Goal: Find specific page/section: Find specific page/section

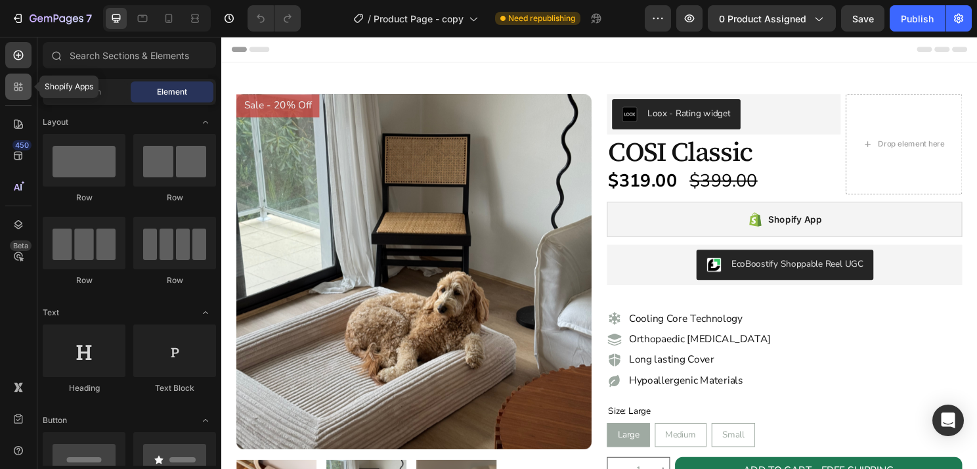
click at [20, 92] on icon at bounding box center [18, 86] width 13 height 13
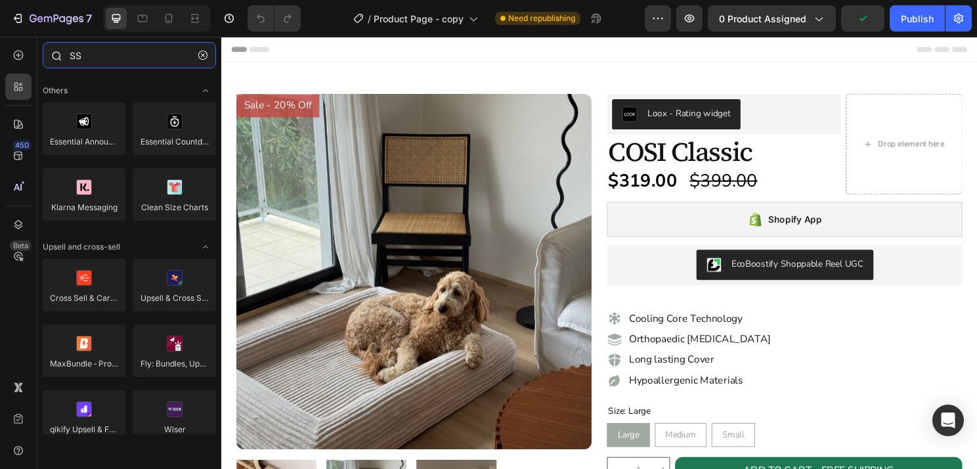
type input "S"
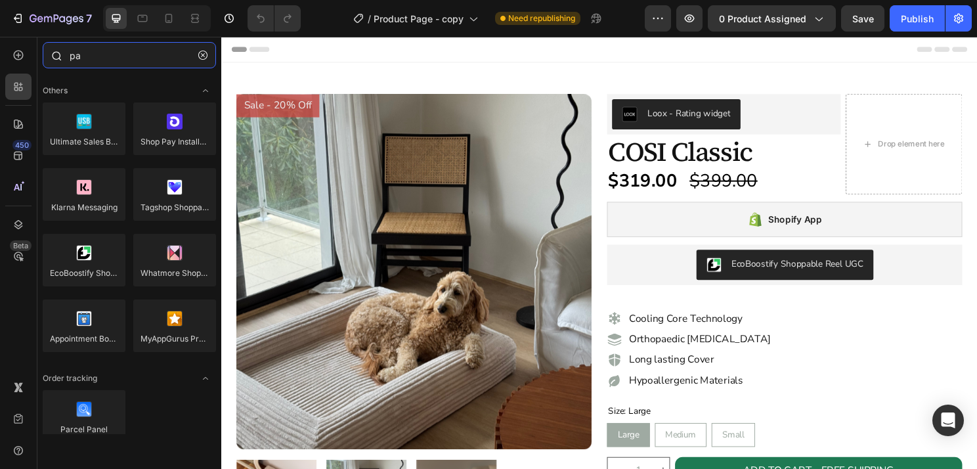
type input "p"
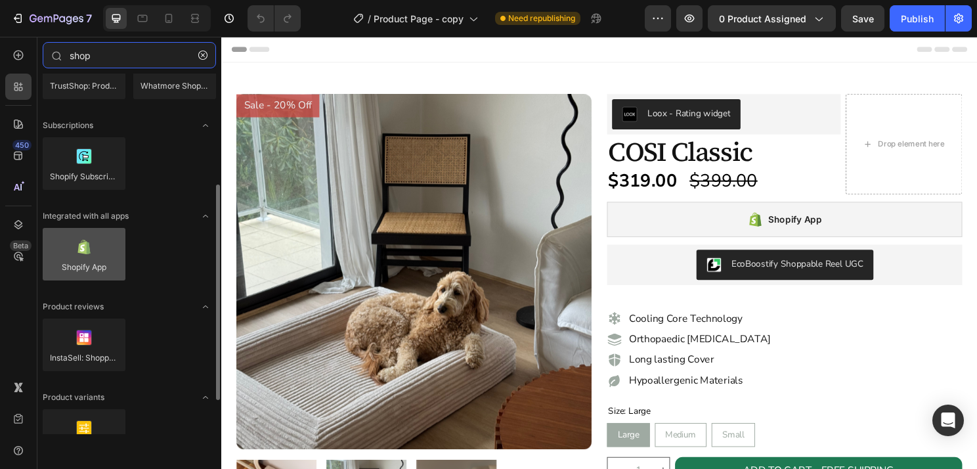
scroll to position [188, 0]
type input "shop"
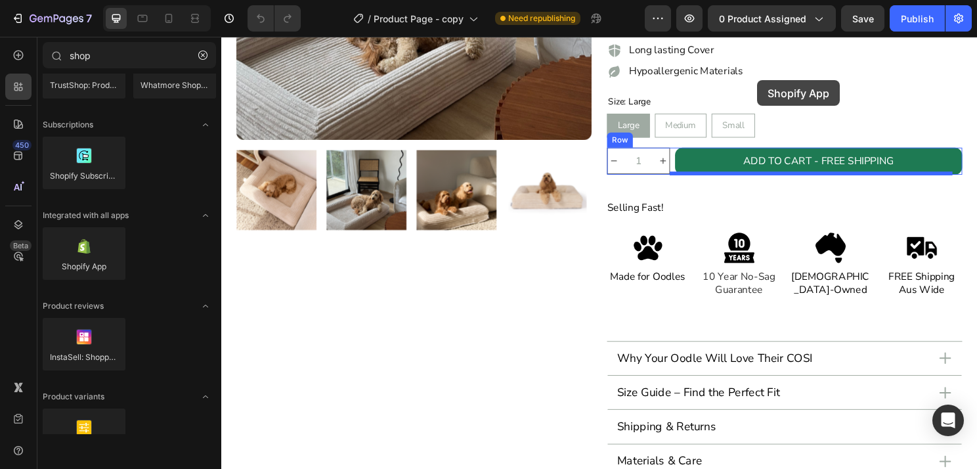
scroll to position [273, 0]
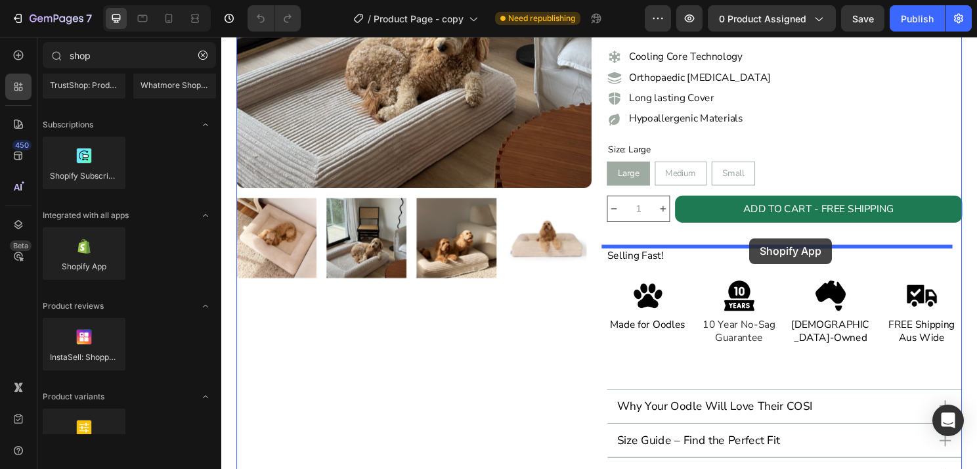
drag, startPoint x: 305, startPoint y: 294, endPoint x: 772, endPoint y: 247, distance: 468.6
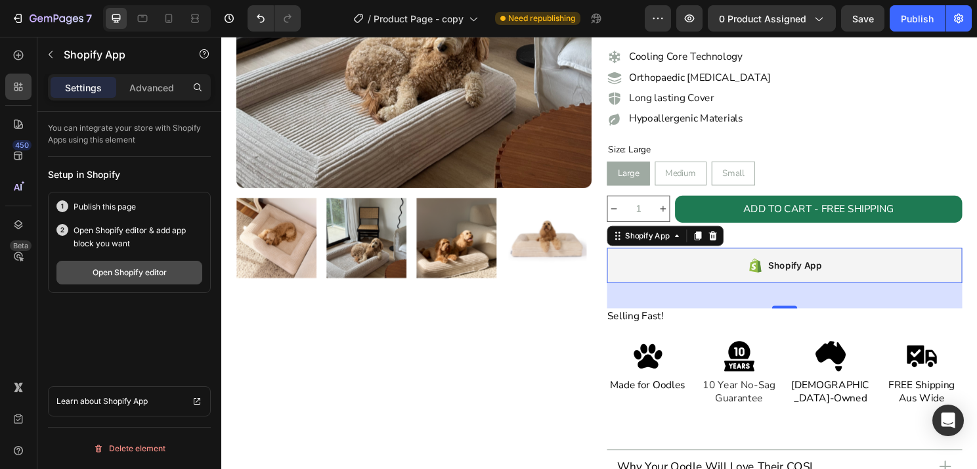
click at [126, 273] on div "Open Shopify editor" at bounding box center [130, 273] width 74 height 12
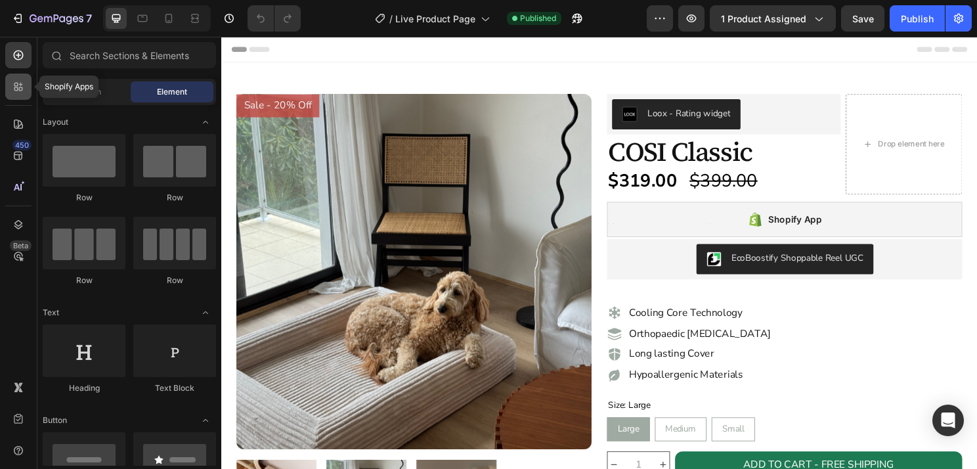
click at [18, 93] on div at bounding box center [18, 87] width 26 height 26
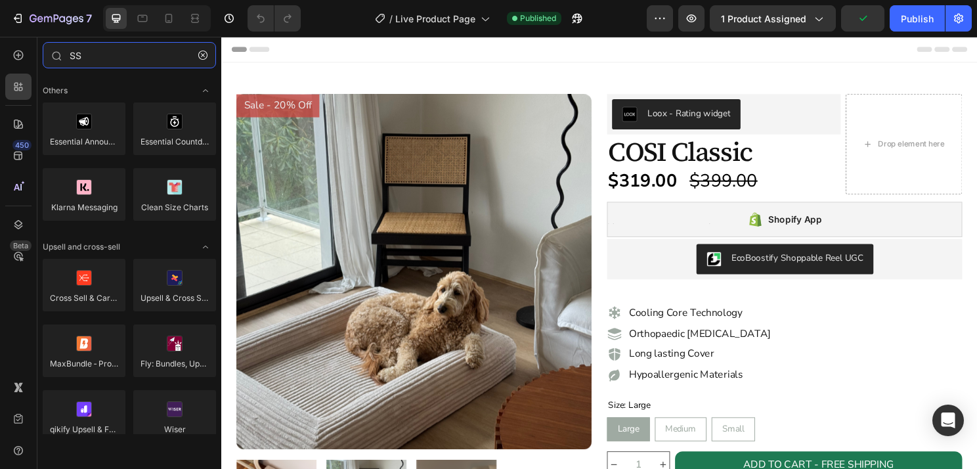
type input "S"
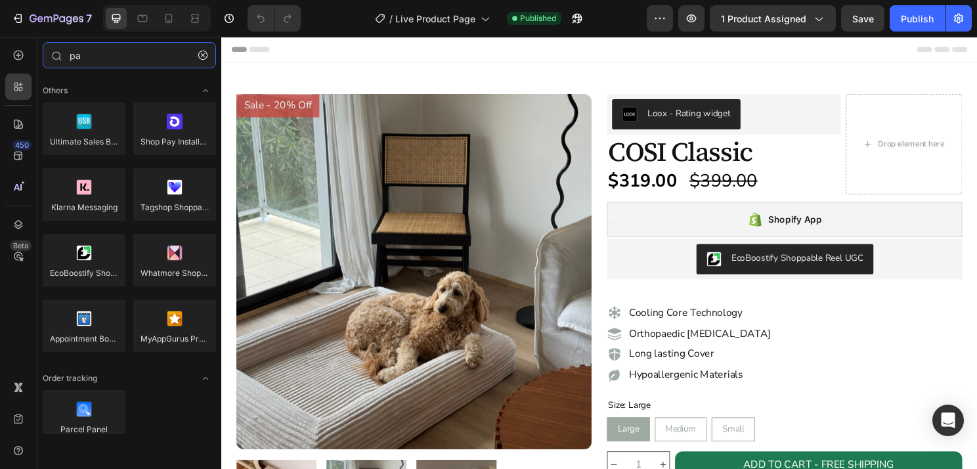
type input "pay"
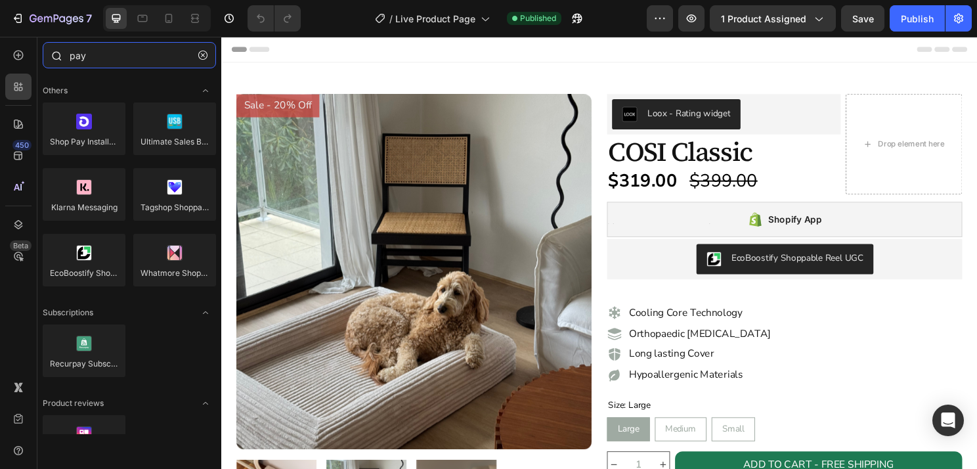
click at [81, 58] on input "pay" at bounding box center [129, 55] width 173 height 26
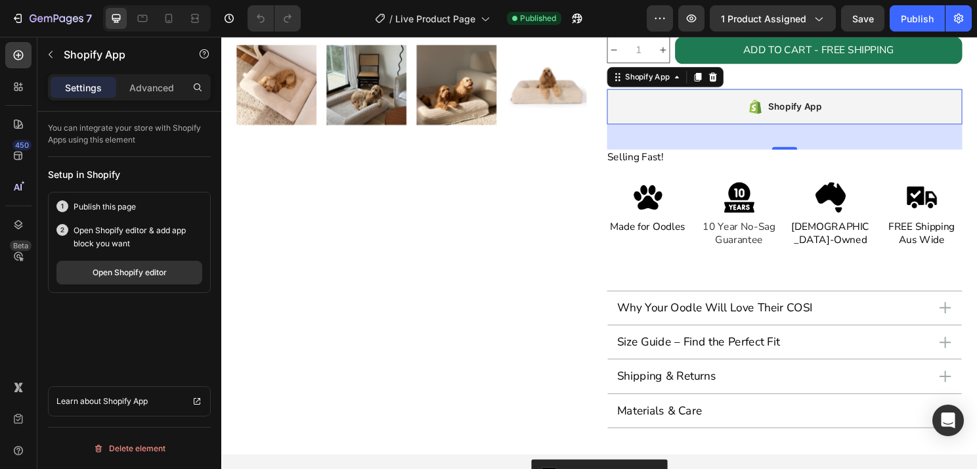
scroll to position [317, 0]
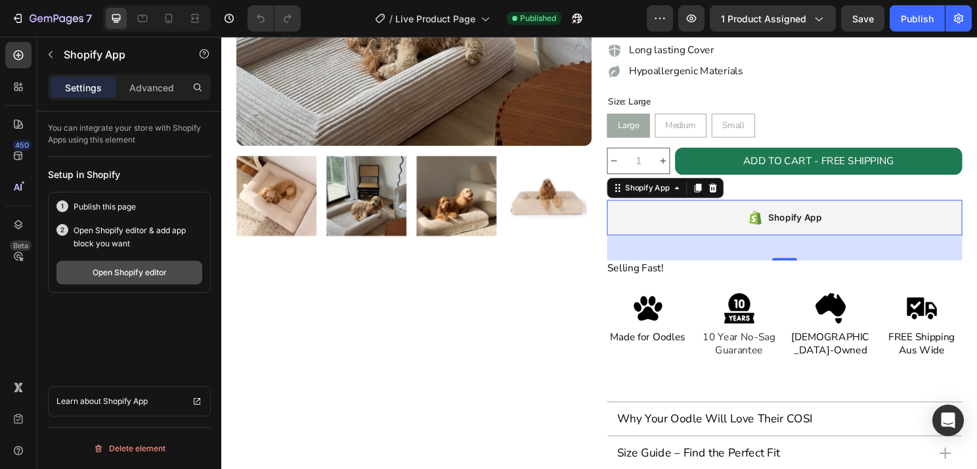
click at [117, 273] on div "Open Shopify editor" at bounding box center [130, 273] width 74 height 12
